Goal: Task Accomplishment & Management: Manage account settings

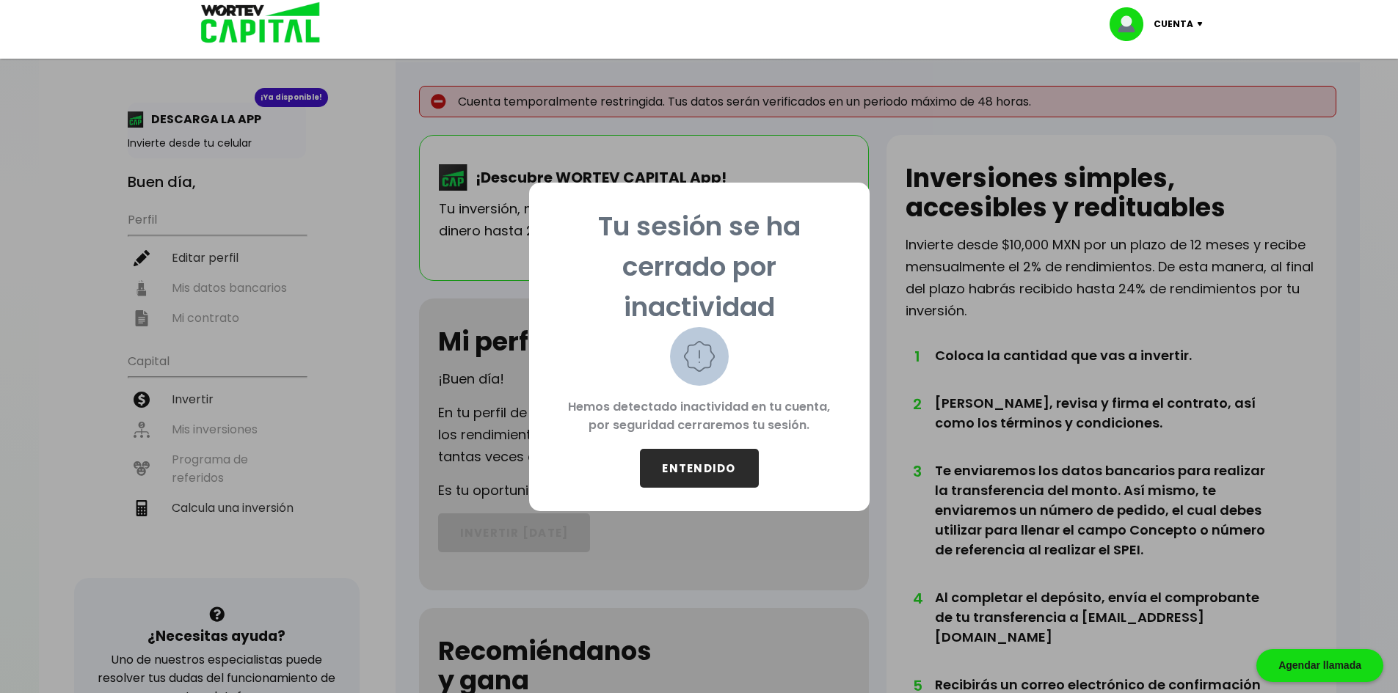
click at [699, 472] on button "ENTENDIDO" at bounding box center [699, 468] width 119 height 39
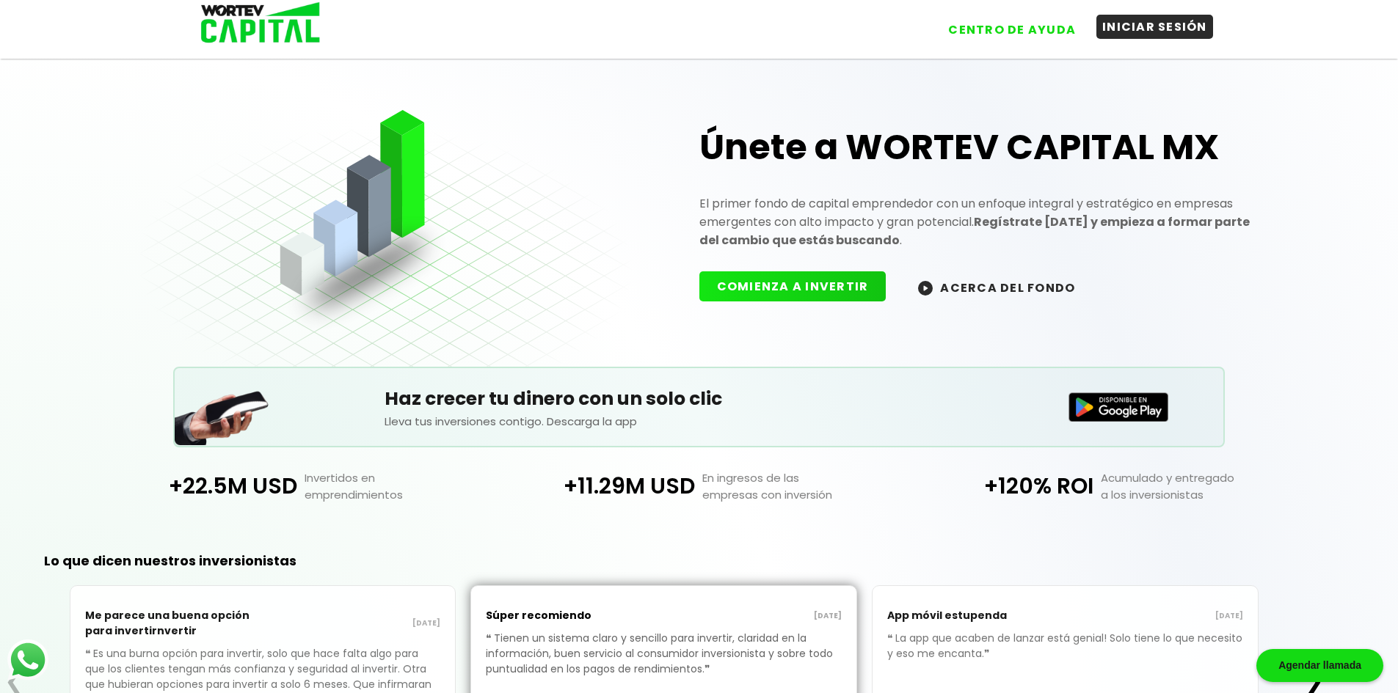
click at [1112, 35] on button "INICIAR SESIÓN" at bounding box center [1154, 27] width 117 height 24
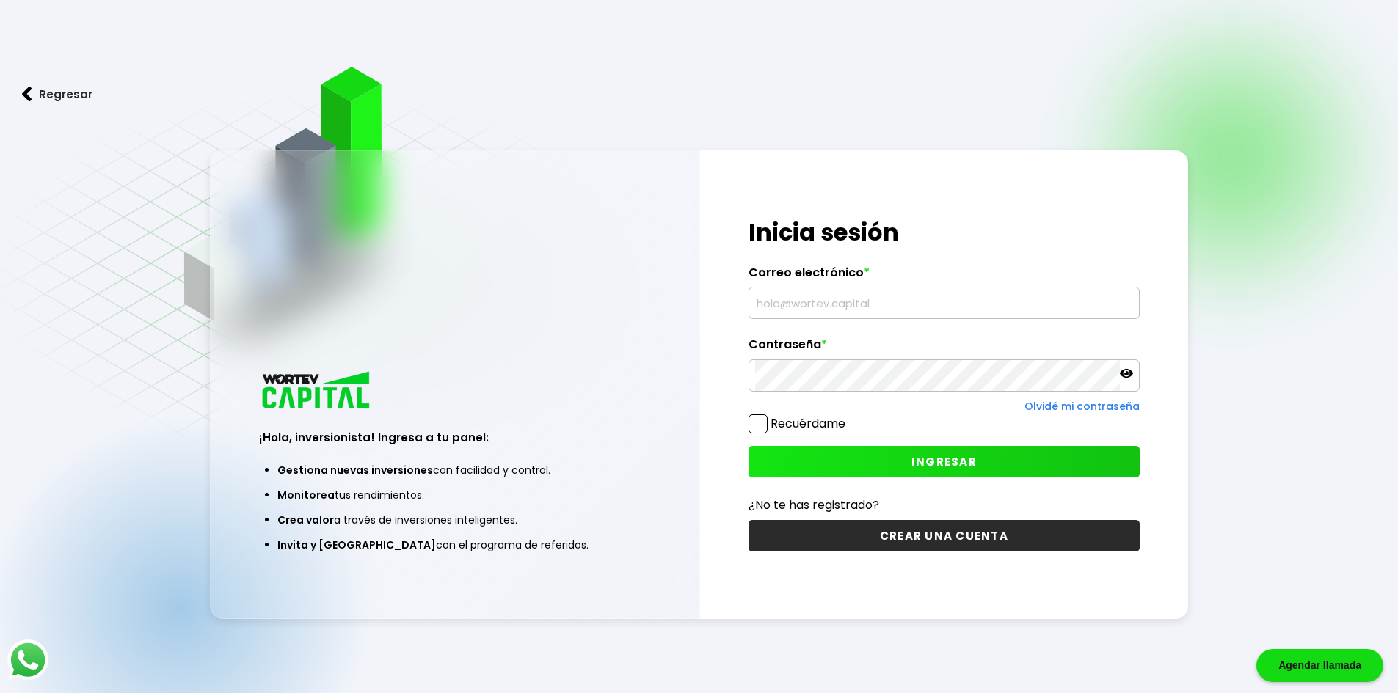
click at [764, 429] on span at bounding box center [757, 424] width 19 height 19
click at [848, 417] on input "Recuérdame" at bounding box center [848, 417] width 0 height 0
click at [840, 317] on input "text" at bounding box center [944, 303] width 378 height 31
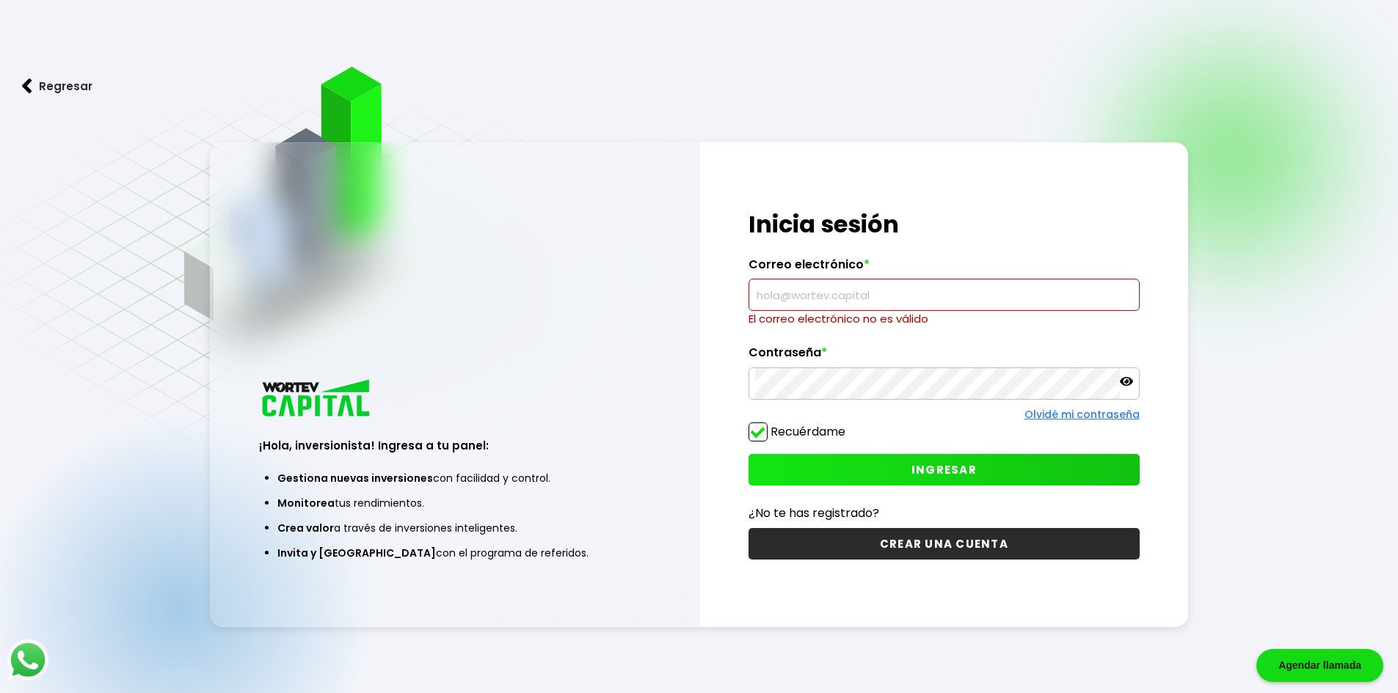
type input "[EMAIL_ADDRESS][DOMAIN_NAME]"
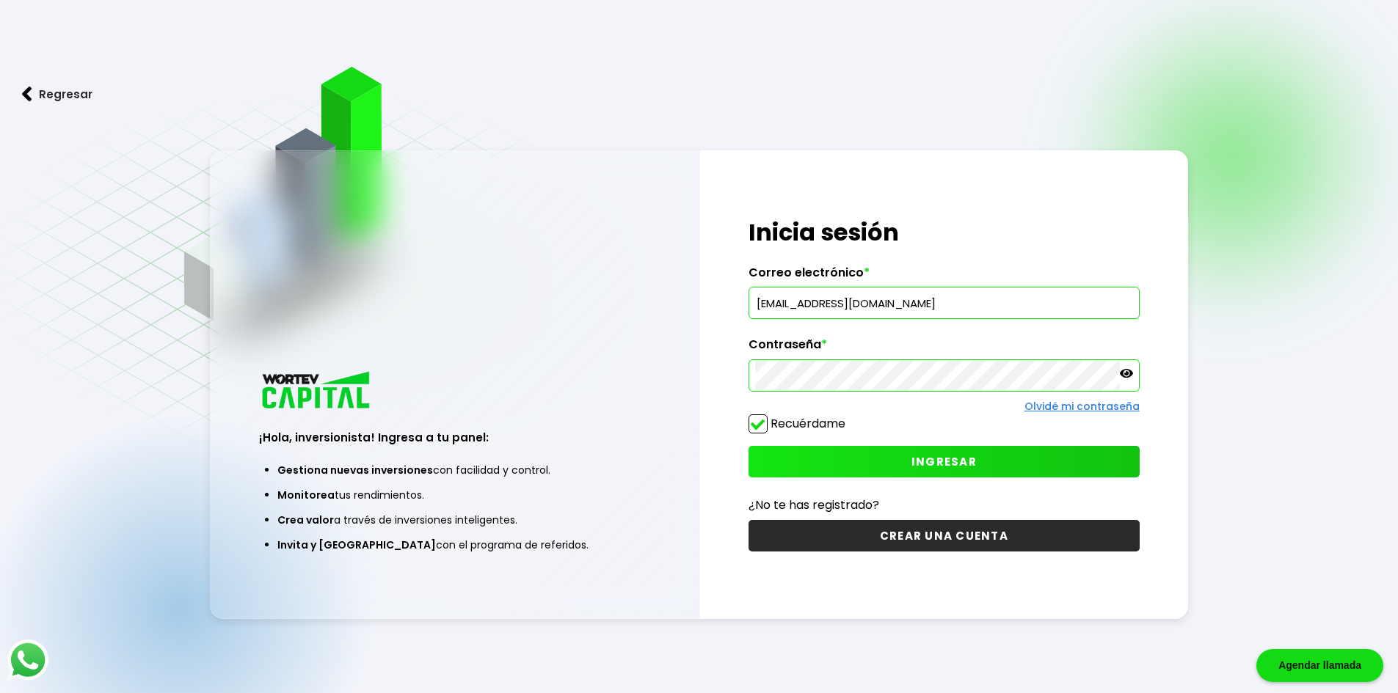
click at [862, 464] on button "INGRESAR" at bounding box center [943, 462] width 391 height 32
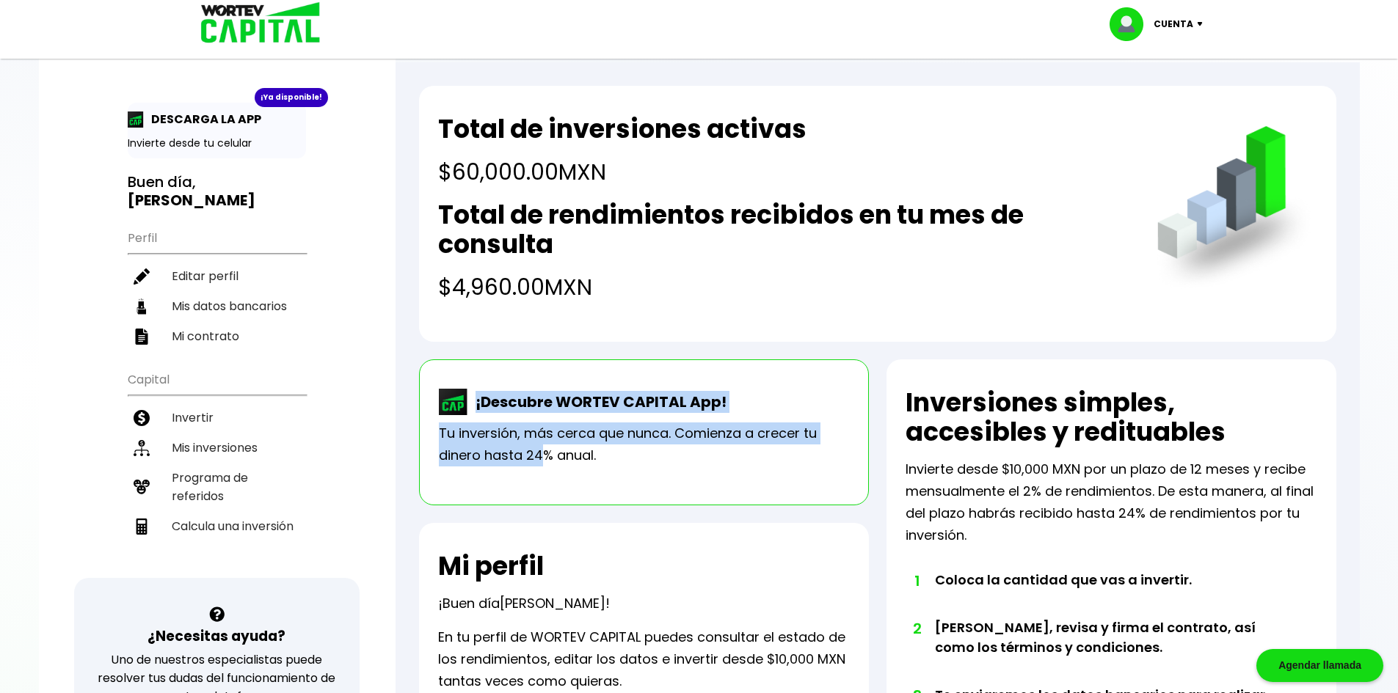
drag, startPoint x: 471, startPoint y: 400, endPoint x: 544, endPoint y: 459, distance: 93.9
click at [544, 459] on div "¡Descubre WORTEV CAPITAL App! Tu inversión, más cerca que nunca. Comienza a cre…" at bounding box center [644, 433] width 450 height 146
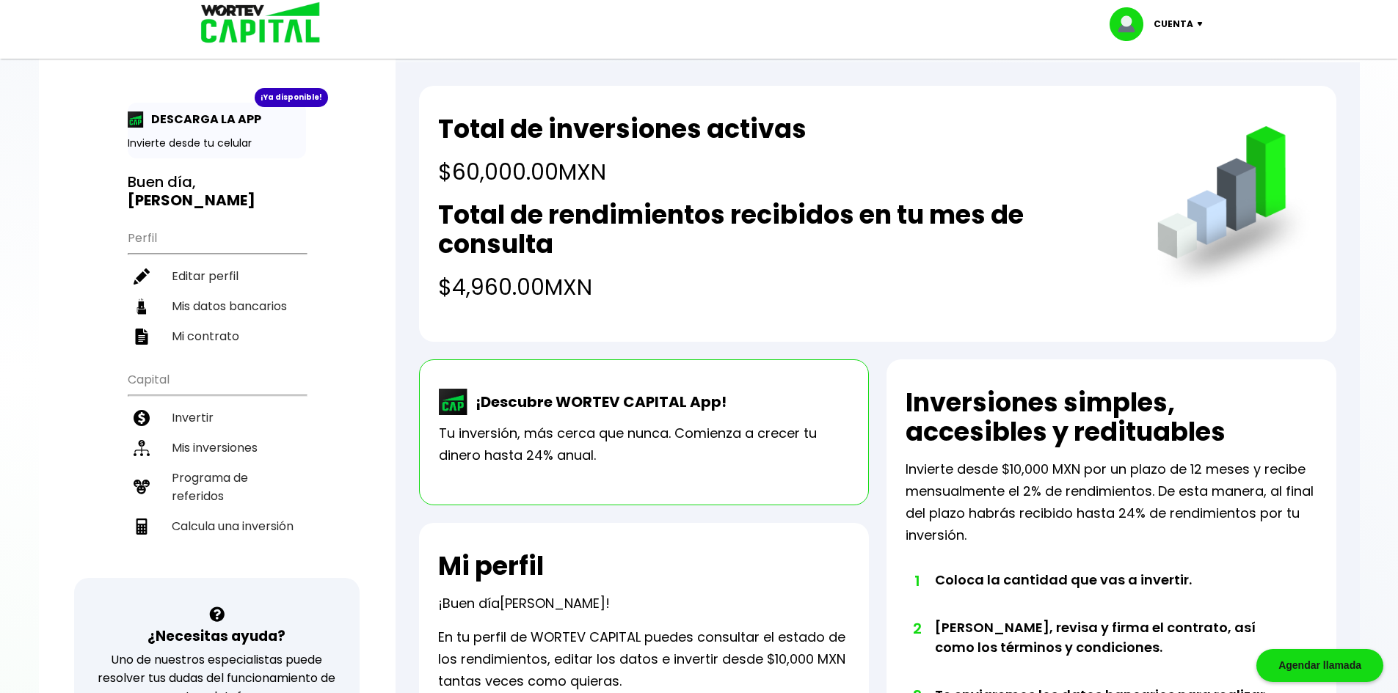
click at [594, 471] on div "¡Descubre WORTEV CAPITAL App! Tu inversión, más cerca que nunca. Comienza a cre…" at bounding box center [644, 433] width 450 height 146
